Goal: Task Accomplishment & Management: Complete application form

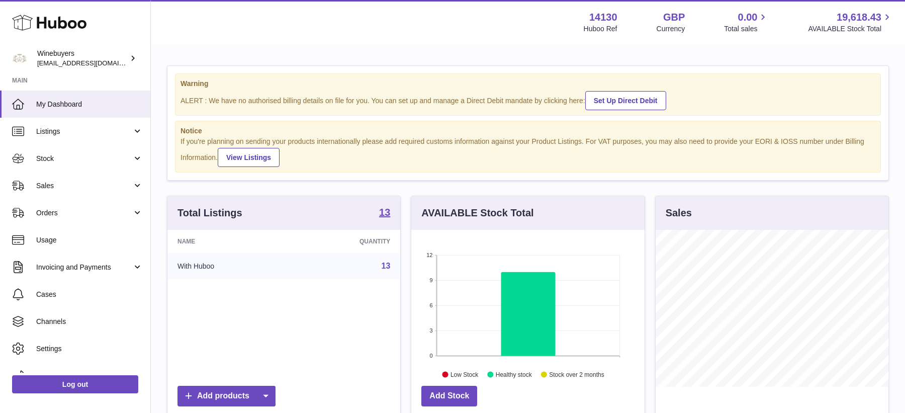
scroll to position [156, 233]
click at [52, 162] on span "Stock" at bounding box center [84, 159] width 96 height 10
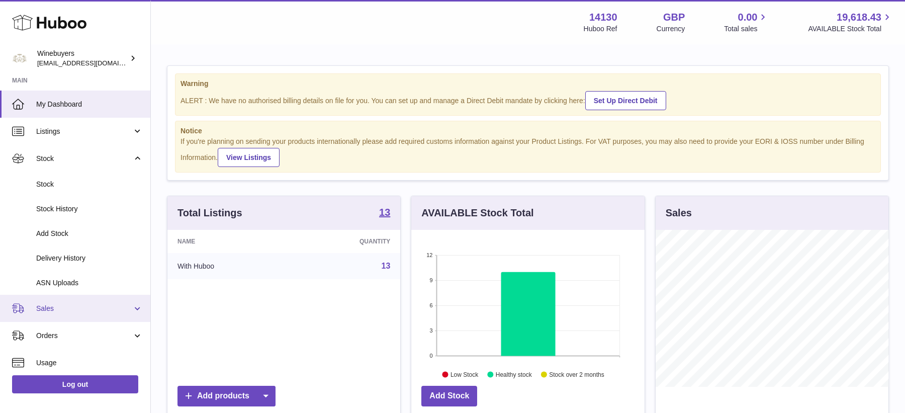
click at [67, 309] on span "Sales" at bounding box center [84, 309] width 96 height 10
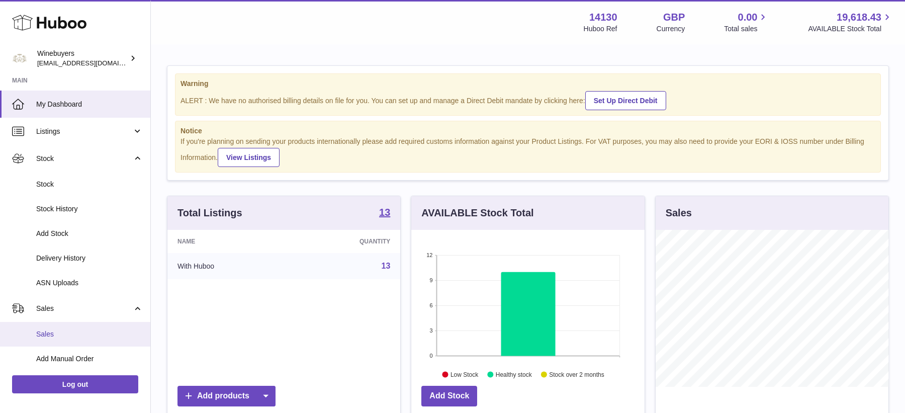
scroll to position [33, 0]
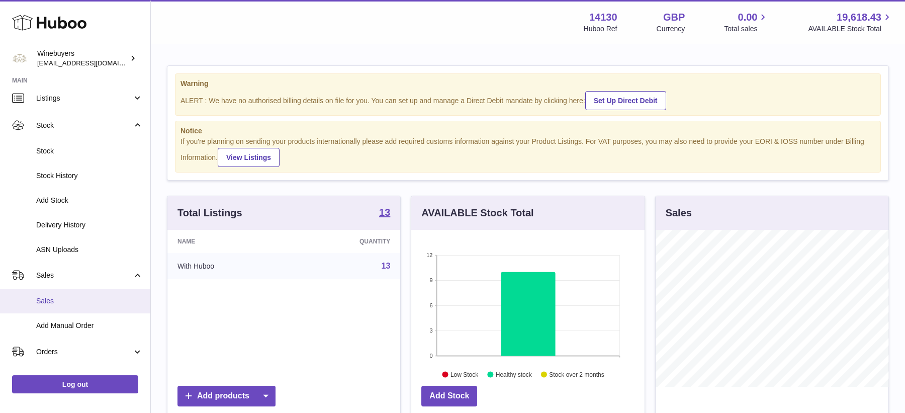
click at [75, 301] on span "Sales" at bounding box center [89, 301] width 107 height 10
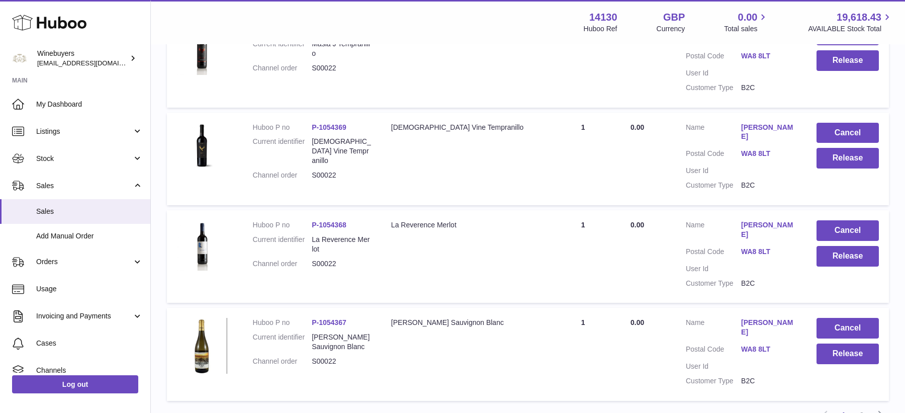
scroll to position [828, 0]
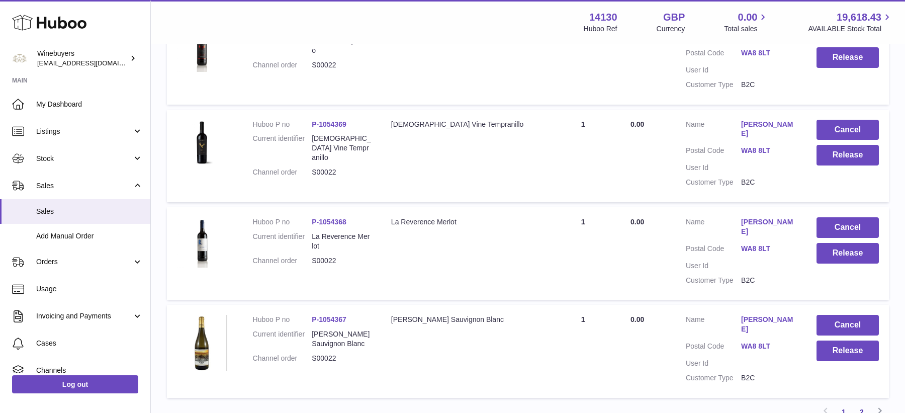
click at [857, 403] on link "2" at bounding box center [862, 412] width 18 height 18
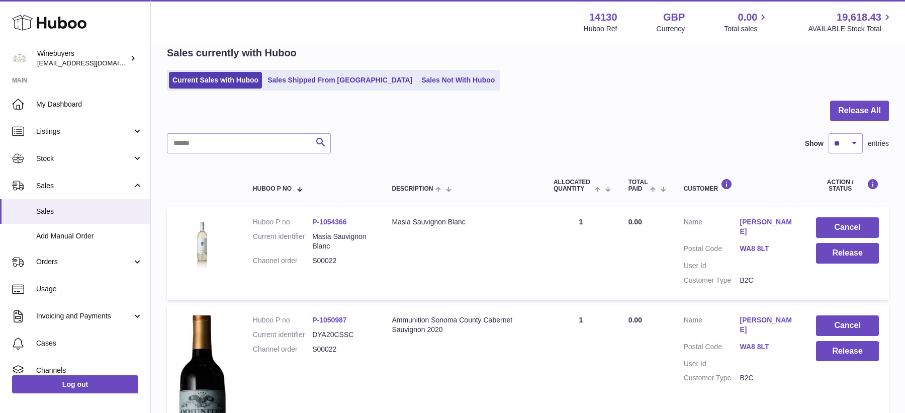
scroll to position [237, 0]
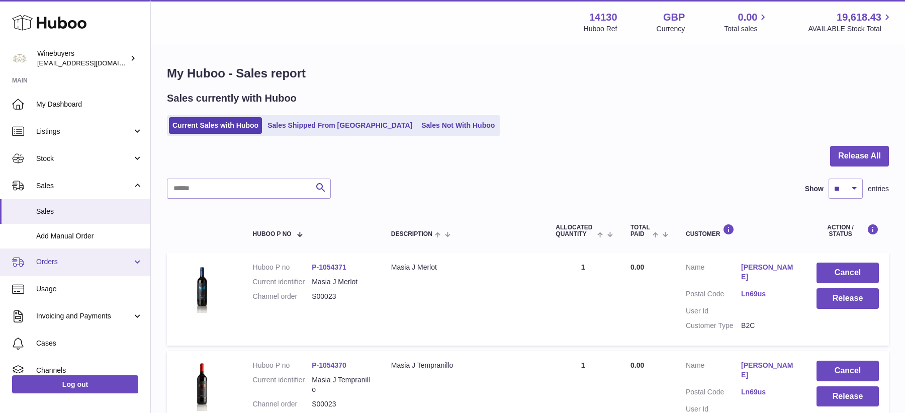
click at [78, 248] on link "Orders" at bounding box center [75, 261] width 150 height 27
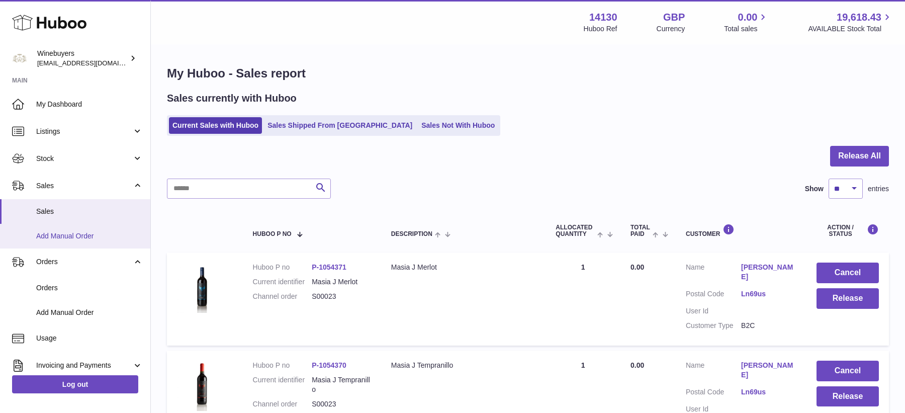
click at [81, 233] on span "Add Manual Order" at bounding box center [89, 236] width 107 height 10
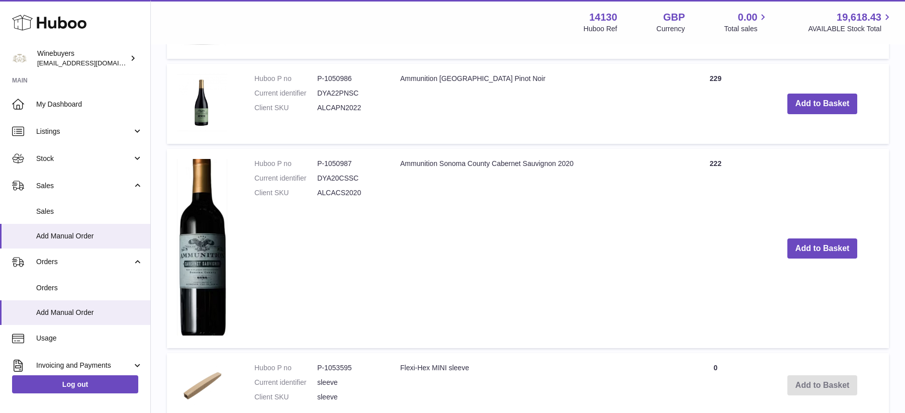
scroll to position [732, 0]
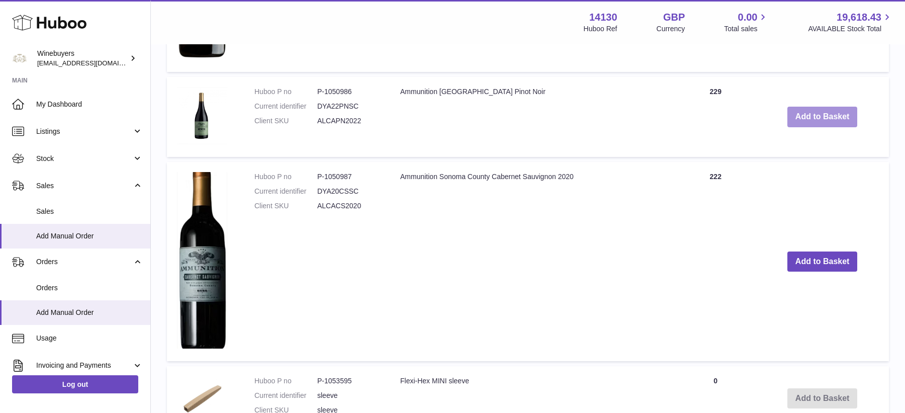
click at [840, 115] on button "Add to Basket" at bounding box center [823, 117] width 70 height 21
click at [816, 256] on button "Add to Basket" at bounding box center [823, 261] width 70 height 21
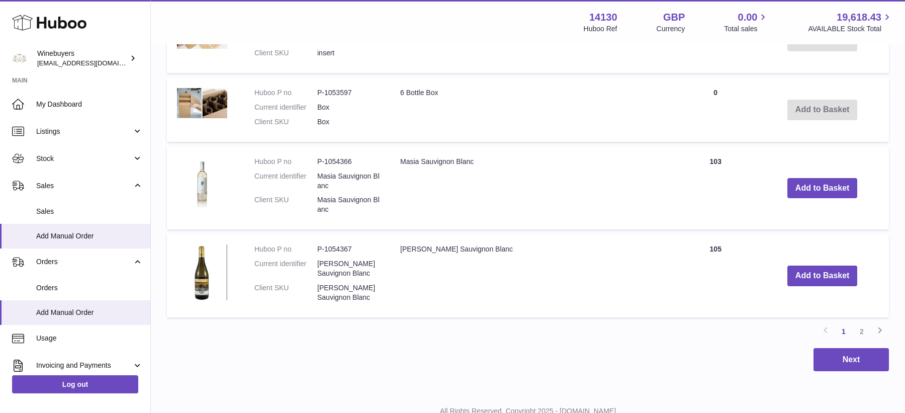
scroll to position [1476, 0]
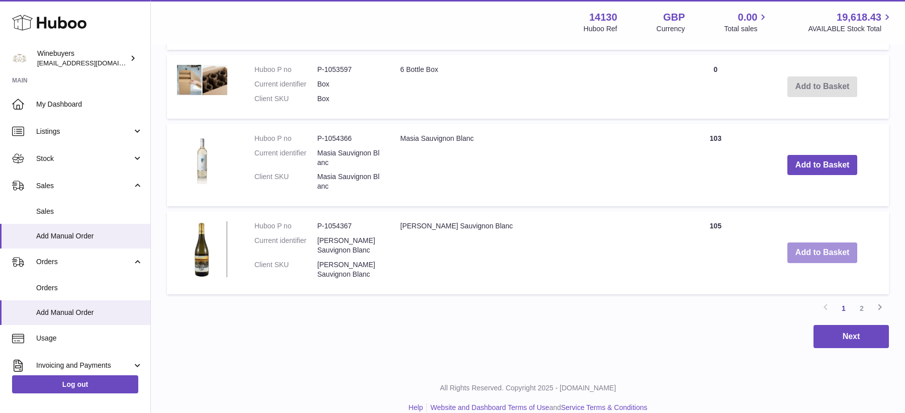
click at [832, 251] on button "Add to Basket" at bounding box center [823, 252] width 70 height 21
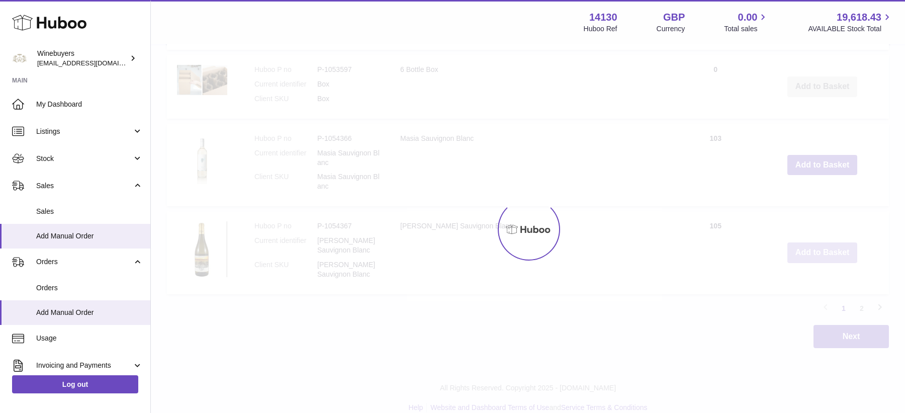
scroll to position [1559, 0]
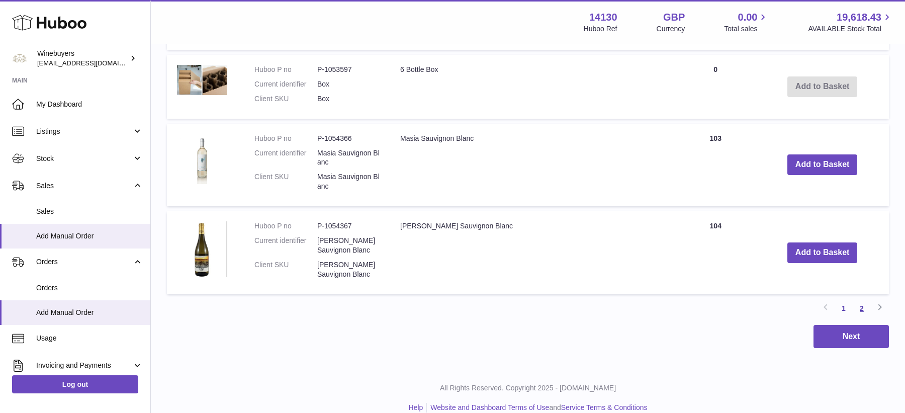
click at [860, 310] on link "2" at bounding box center [862, 308] width 18 height 18
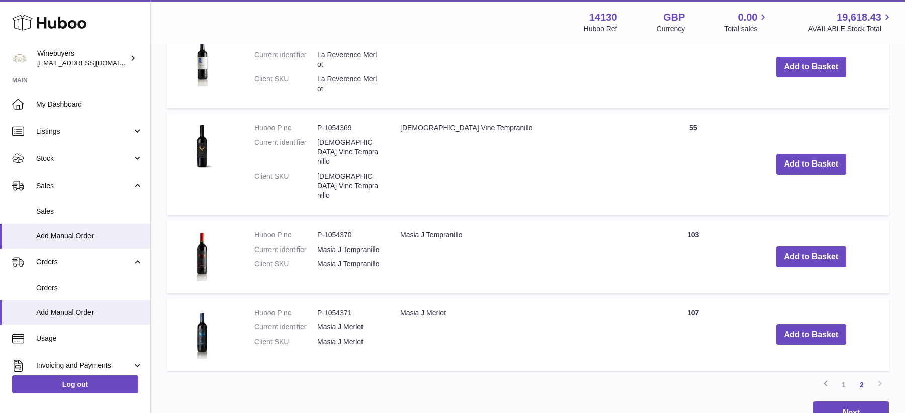
scroll to position [692, 0]
click at [782, 154] on button "Add to Basket" at bounding box center [812, 164] width 70 height 21
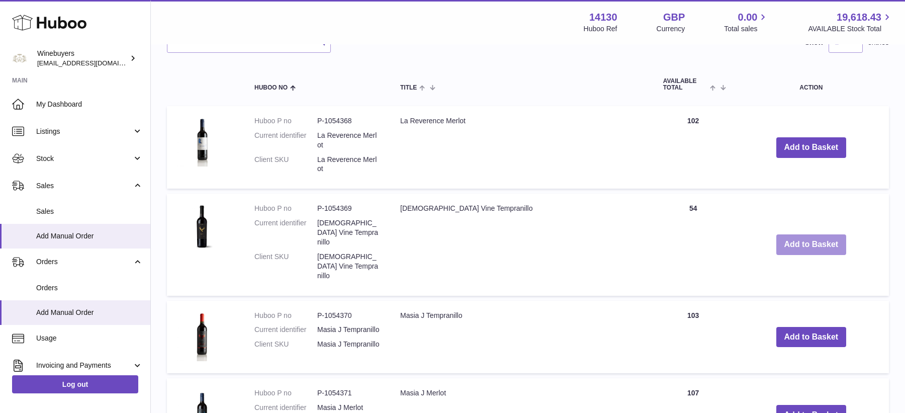
scroll to position [770, 0]
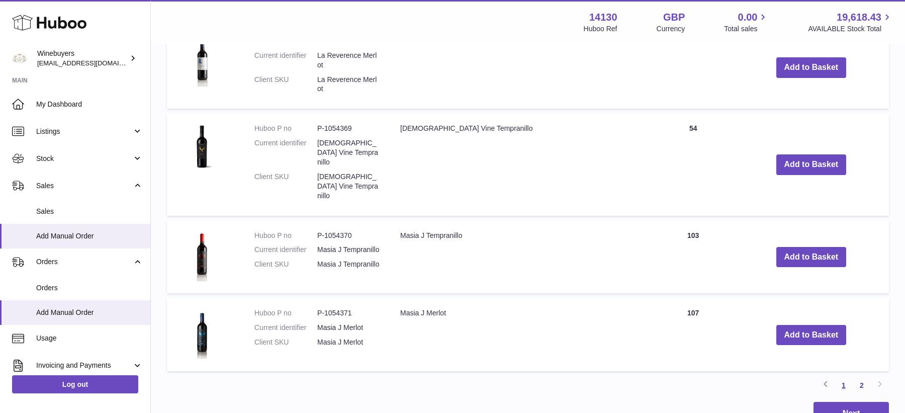
click at [844, 376] on link "1" at bounding box center [844, 385] width 18 height 18
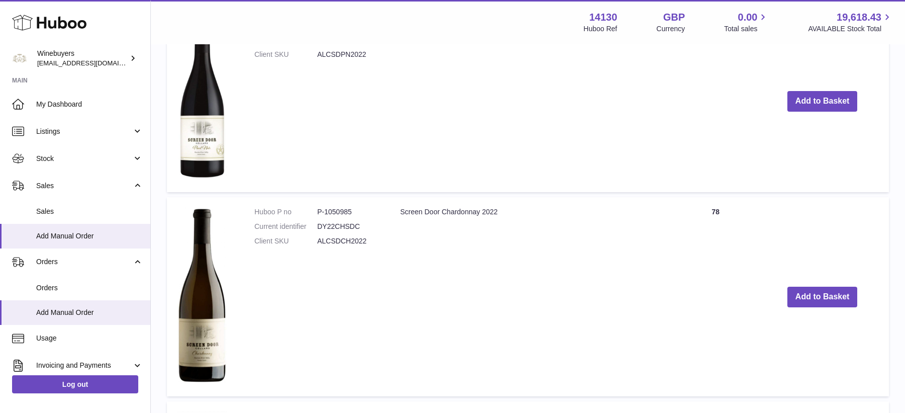
scroll to position [865, 0]
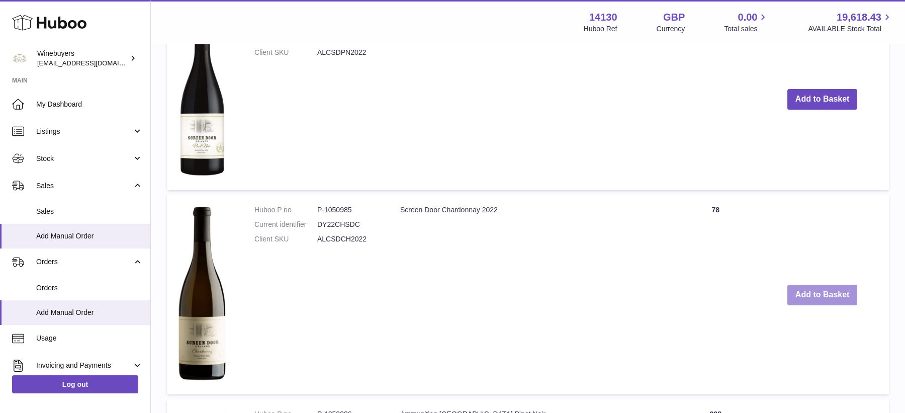
click at [812, 293] on button "Add to Basket" at bounding box center [823, 295] width 70 height 21
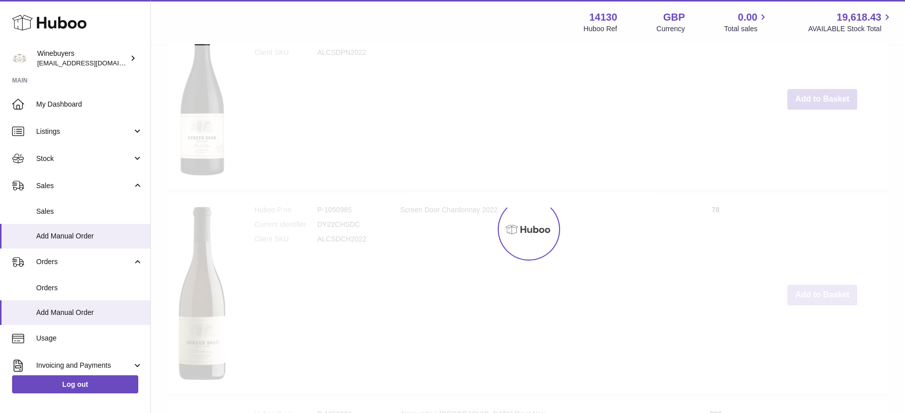
scroll to position [1069, 0]
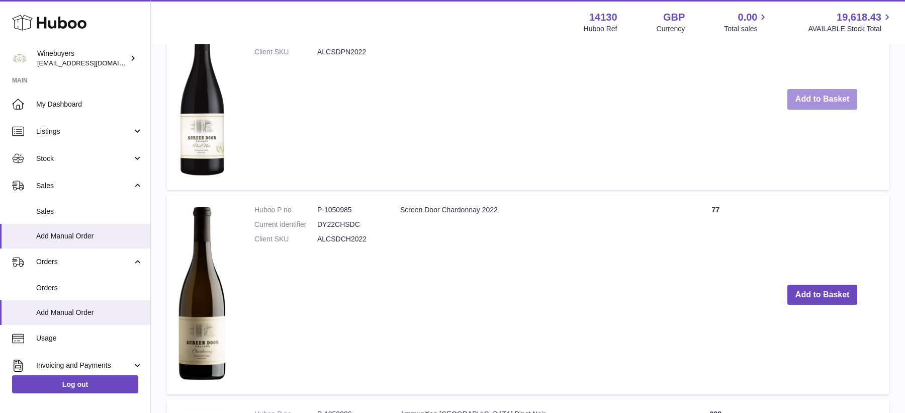
click at [838, 108] on button "Add to Basket" at bounding box center [823, 99] width 70 height 21
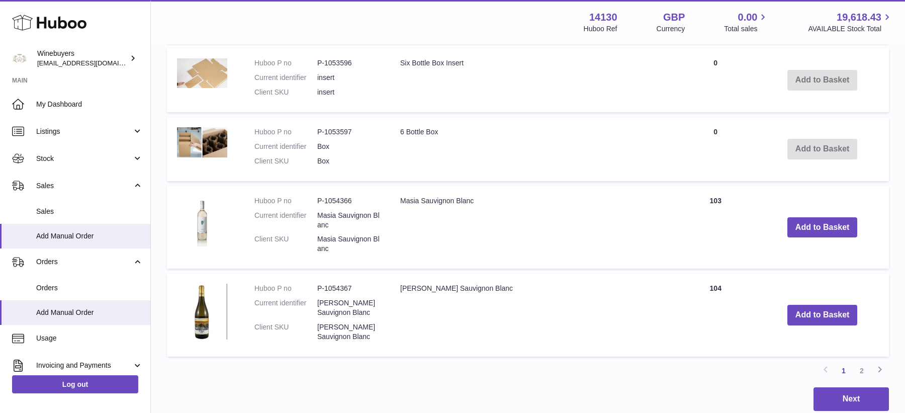
scroll to position [2044, 0]
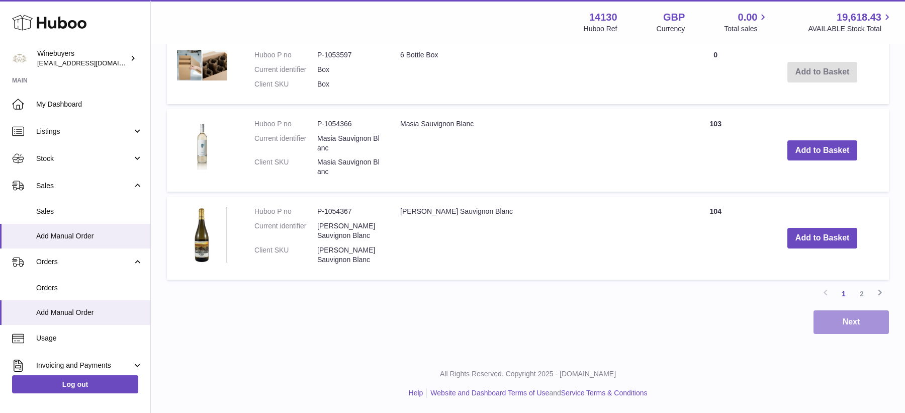
click at [826, 328] on button "Next" at bounding box center [851, 322] width 75 height 24
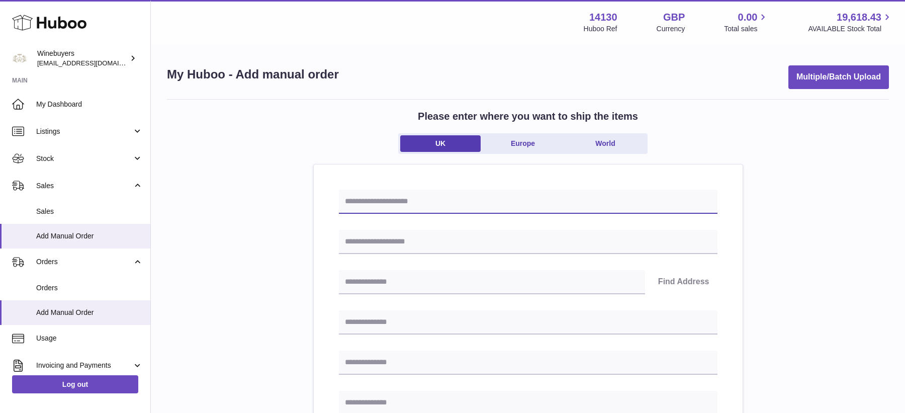
click at [434, 199] on input "text" at bounding box center [528, 202] width 379 height 24
type input "*****"
click at [400, 243] on input "text" at bounding box center [528, 242] width 379 height 24
type input "**********"
click at [425, 282] on input "text" at bounding box center [492, 282] width 306 height 24
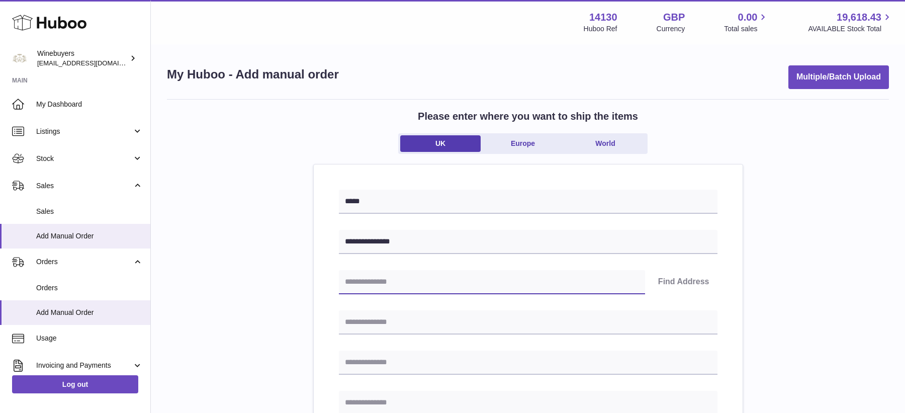
click at [425, 282] on input "text" at bounding box center [492, 282] width 306 height 24
type input "******"
click at [705, 281] on button "Find Address" at bounding box center [683, 282] width 67 height 24
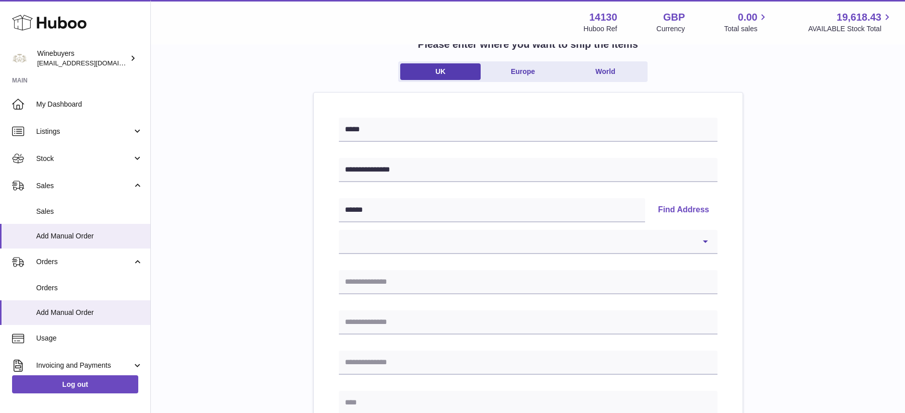
scroll to position [78, 0]
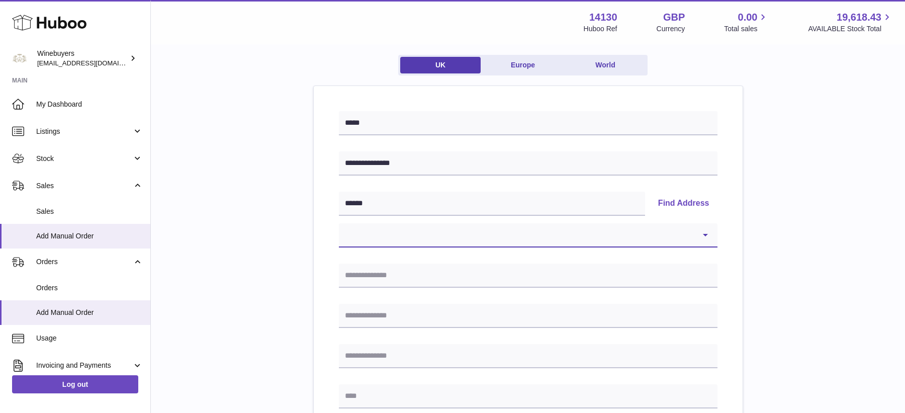
click at [621, 228] on select "**********" at bounding box center [528, 235] width 379 height 24
select select "**"
type input "**********"
type input "******"
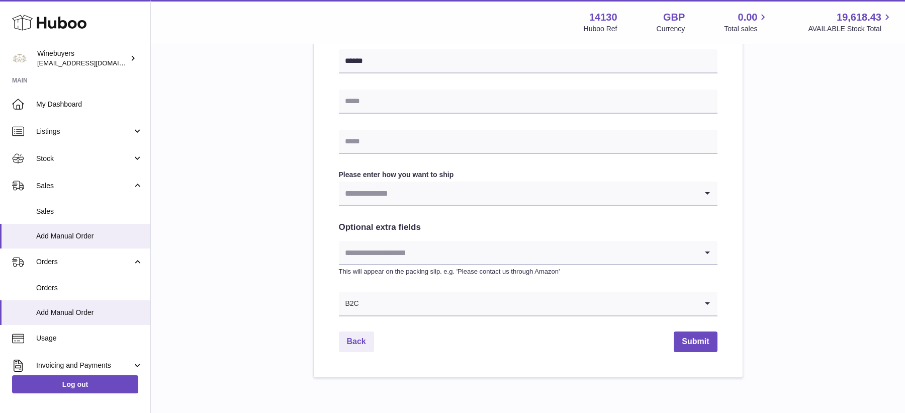
scroll to position [455, 0]
click at [427, 107] on input "text" at bounding box center [528, 100] width 379 height 24
type input "**********"
click at [417, 137] on input "text" at bounding box center [528, 140] width 379 height 24
type input "**********"
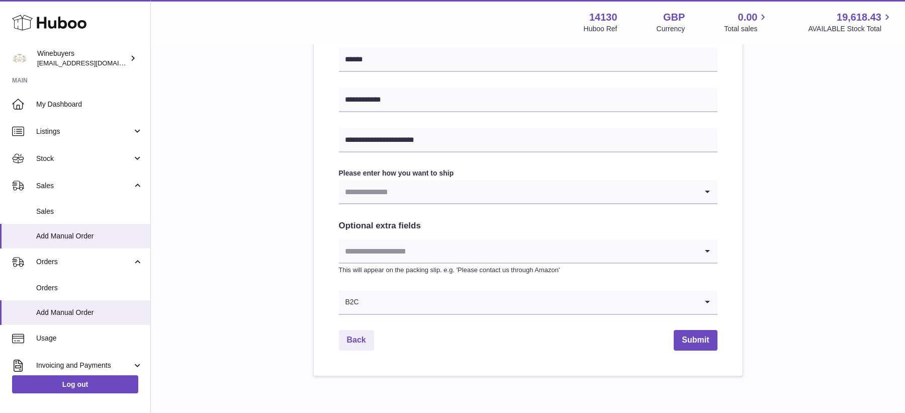
click at [442, 190] on input "Search for option" at bounding box center [518, 191] width 359 height 23
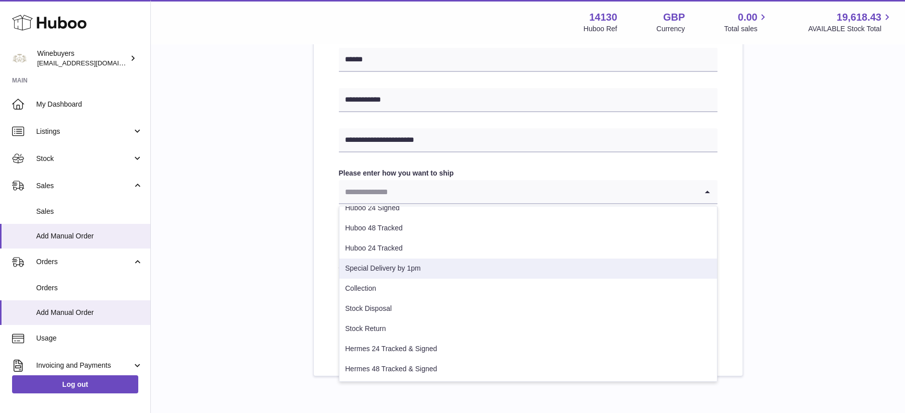
scroll to position [469, 0]
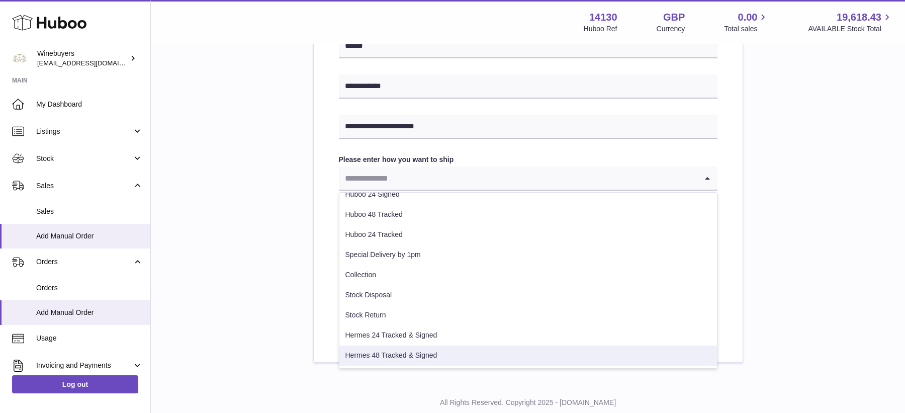
click at [415, 359] on li "Hermes 48 Tracked & Signed" at bounding box center [529, 356] width 378 height 20
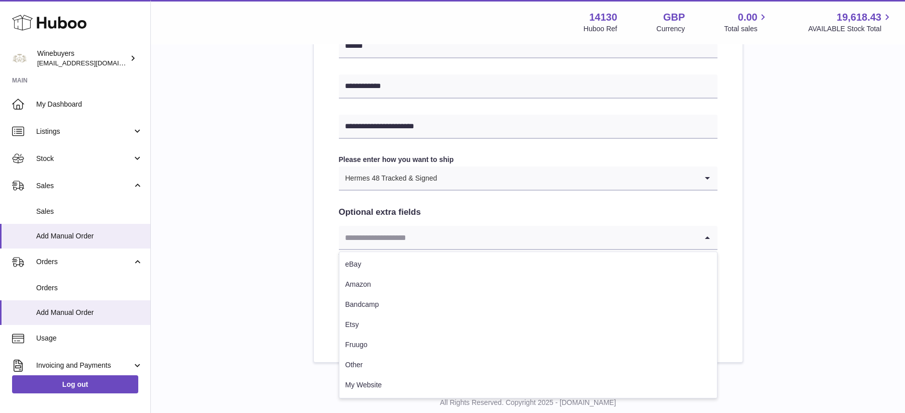
click at [456, 237] on input "Search for option" at bounding box center [518, 237] width 359 height 23
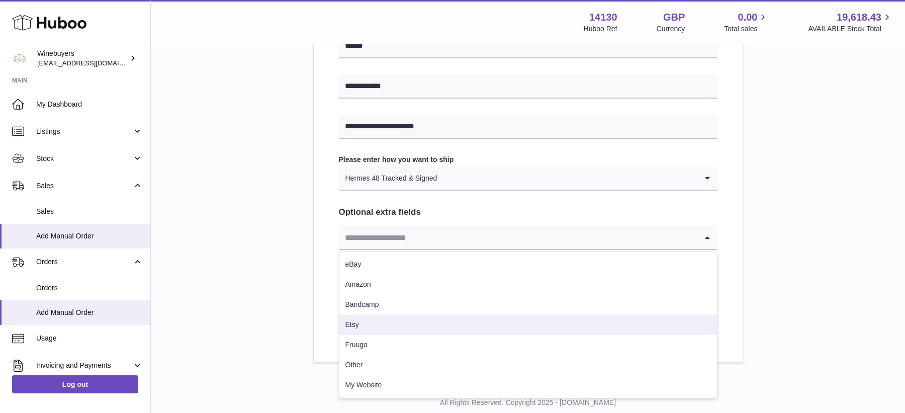
scroll to position [497, 0]
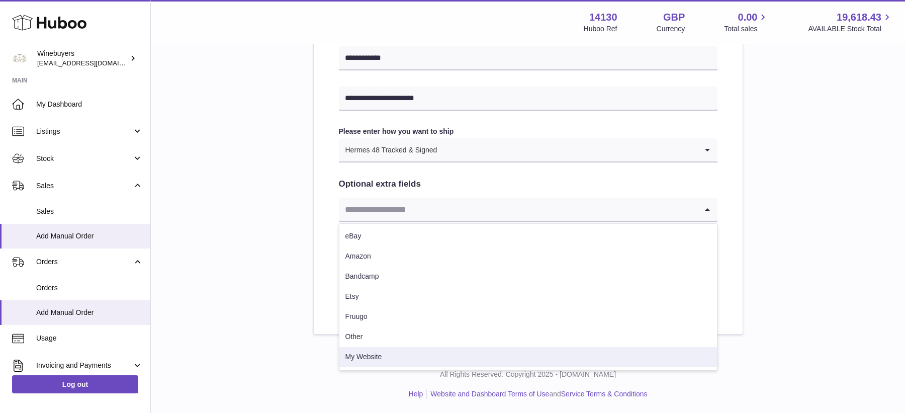
click at [432, 353] on li "My Website" at bounding box center [529, 357] width 378 height 20
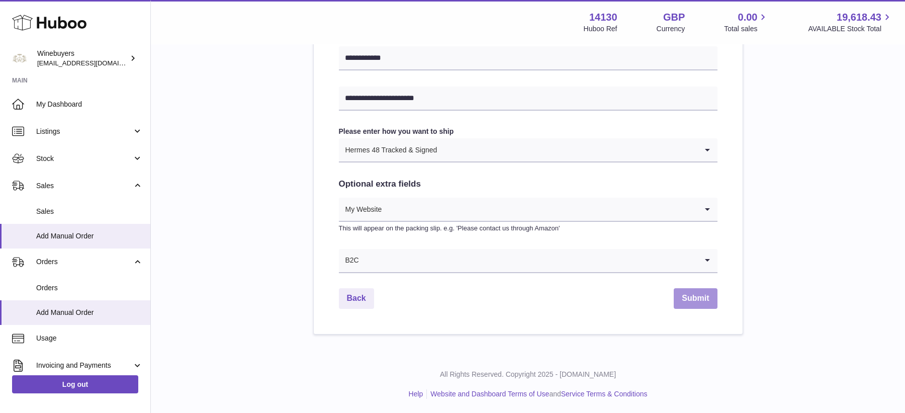
click at [693, 304] on button "Submit" at bounding box center [695, 298] width 43 height 21
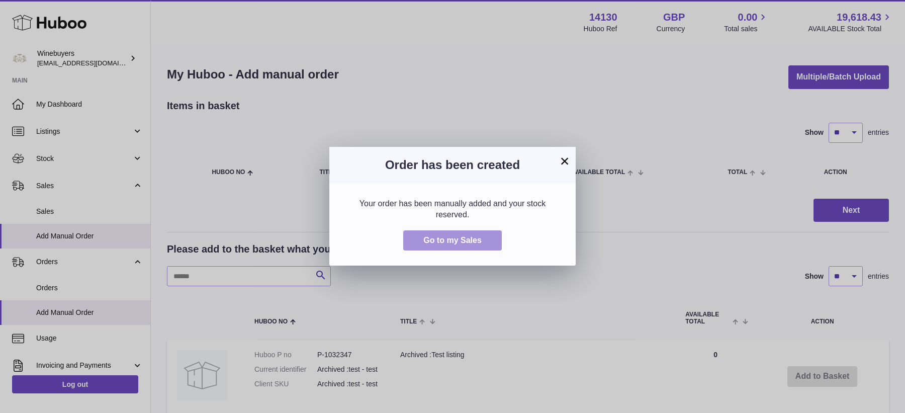
click at [468, 238] on span "Go to my Sales" at bounding box center [453, 240] width 58 height 9
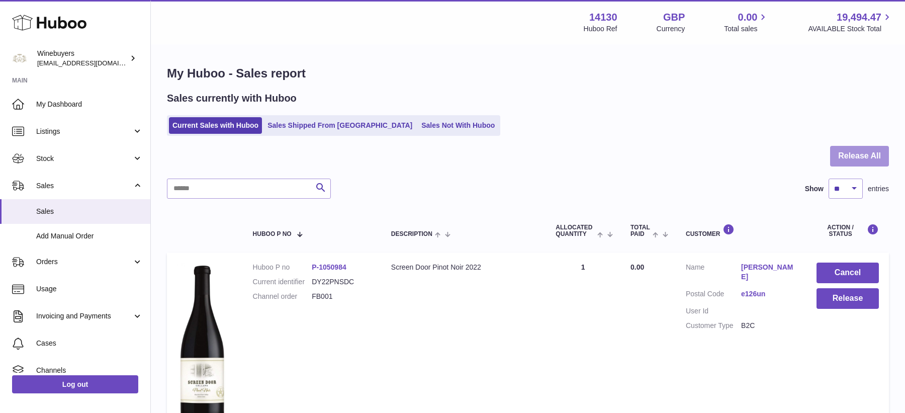
click at [870, 155] on button "Release All" at bounding box center [859, 156] width 59 height 21
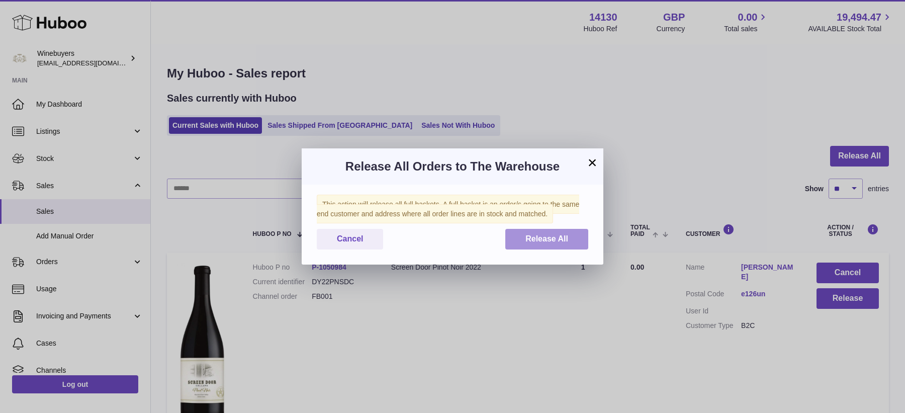
click at [549, 233] on button "Release All" at bounding box center [547, 239] width 83 height 21
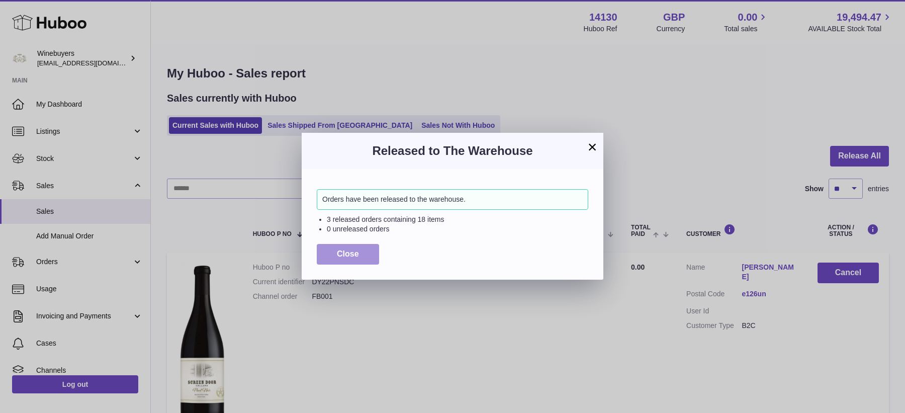
click at [370, 253] on button "Close" at bounding box center [348, 254] width 62 height 21
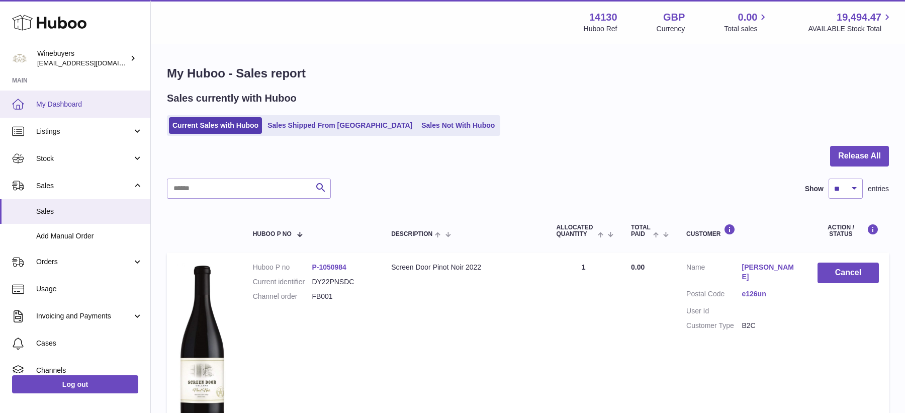
click at [86, 107] on span "My Dashboard" at bounding box center [89, 105] width 107 height 10
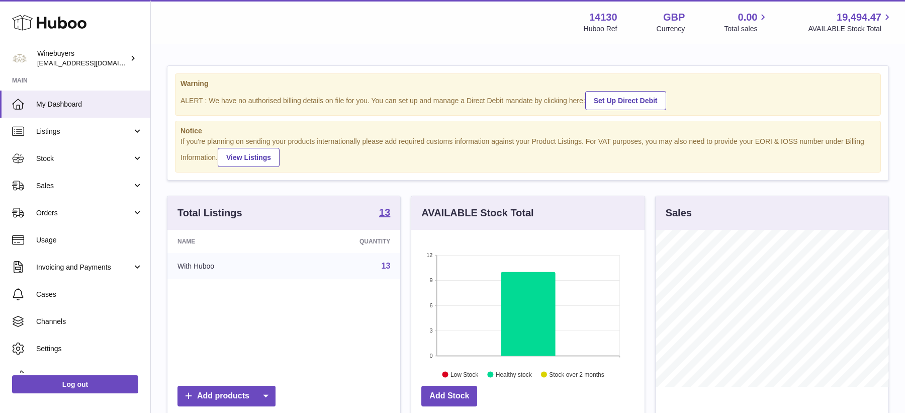
scroll to position [156, 233]
